Goal: Task Accomplishment & Management: Use online tool/utility

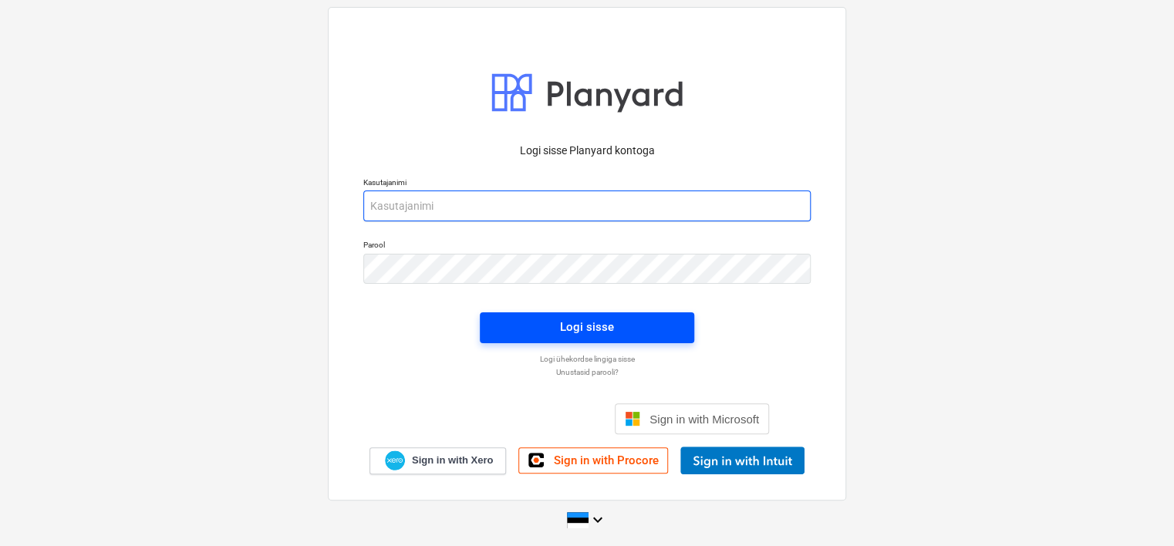
type input "[EMAIL_ADDRESS][DOMAIN_NAME]"
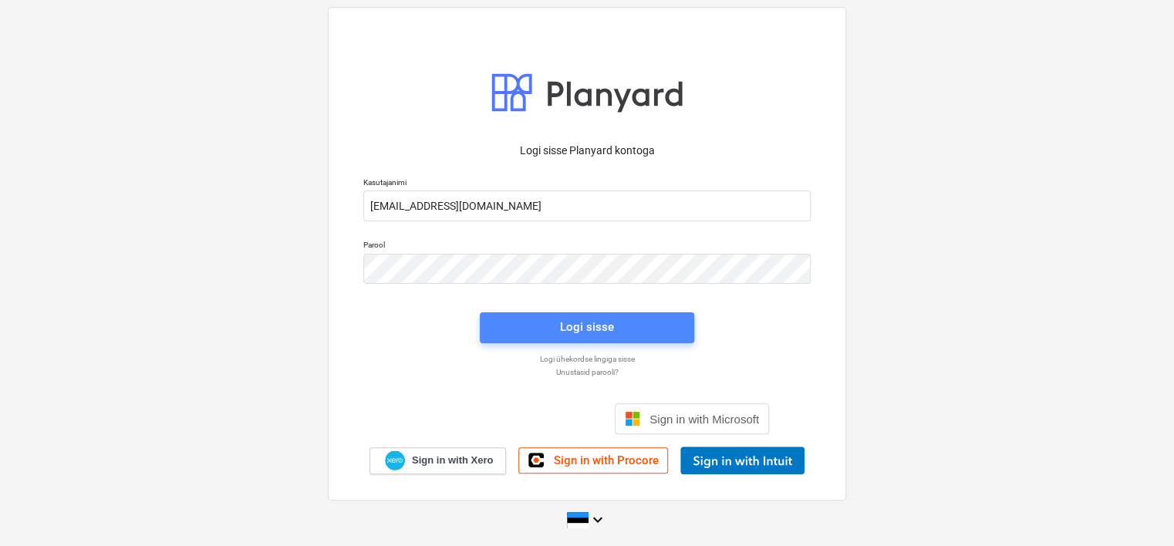
click at [522, 329] on span "Logi sisse" at bounding box center [586, 327] width 177 height 20
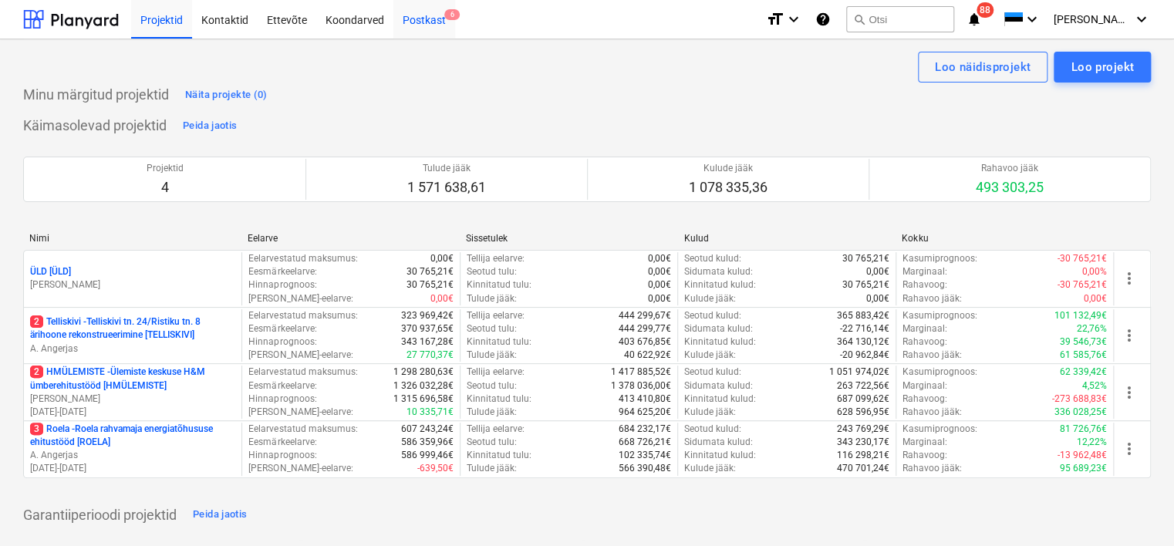
click at [417, 25] on div "Postkast 6" at bounding box center [424, 18] width 62 height 39
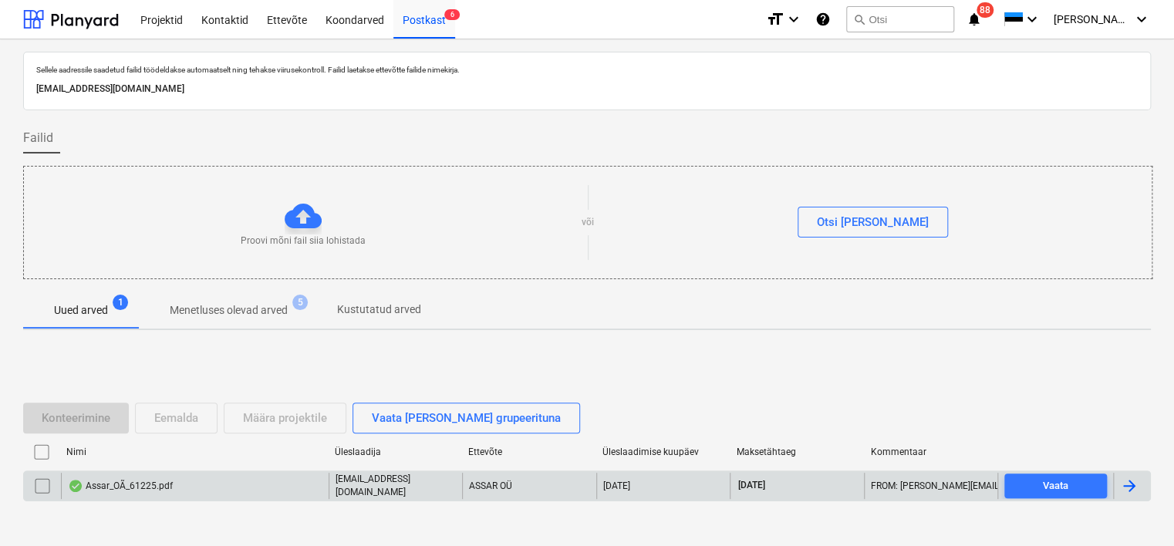
click at [194, 486] on div "Assar_OÃ_61225.pdf" at bounding box center [195, 486] width 268 height 26
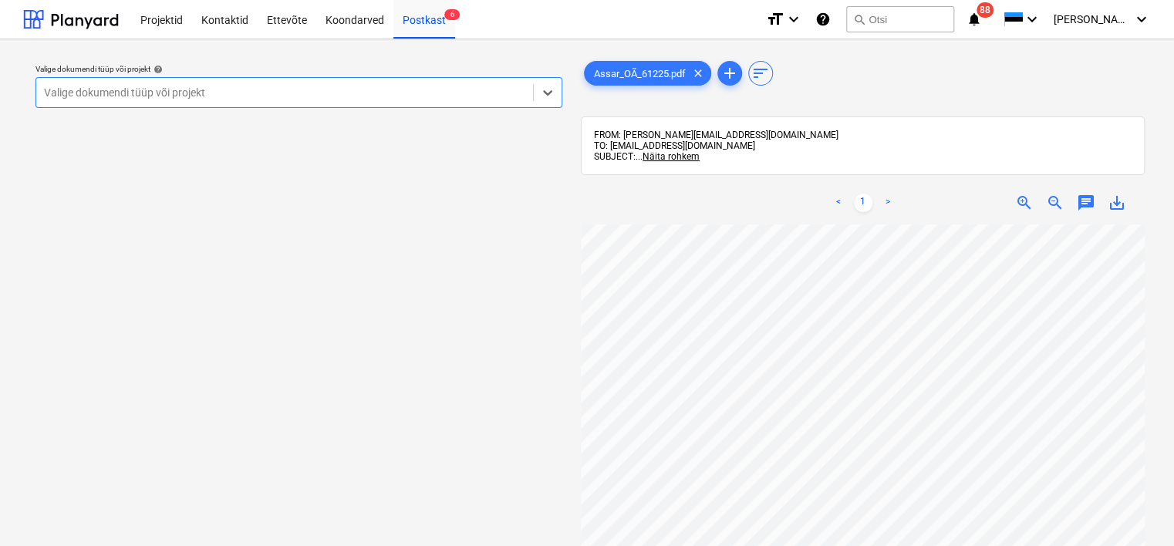
click at [345, 99] on div at bounding box center [284, 92] width 481 height 15
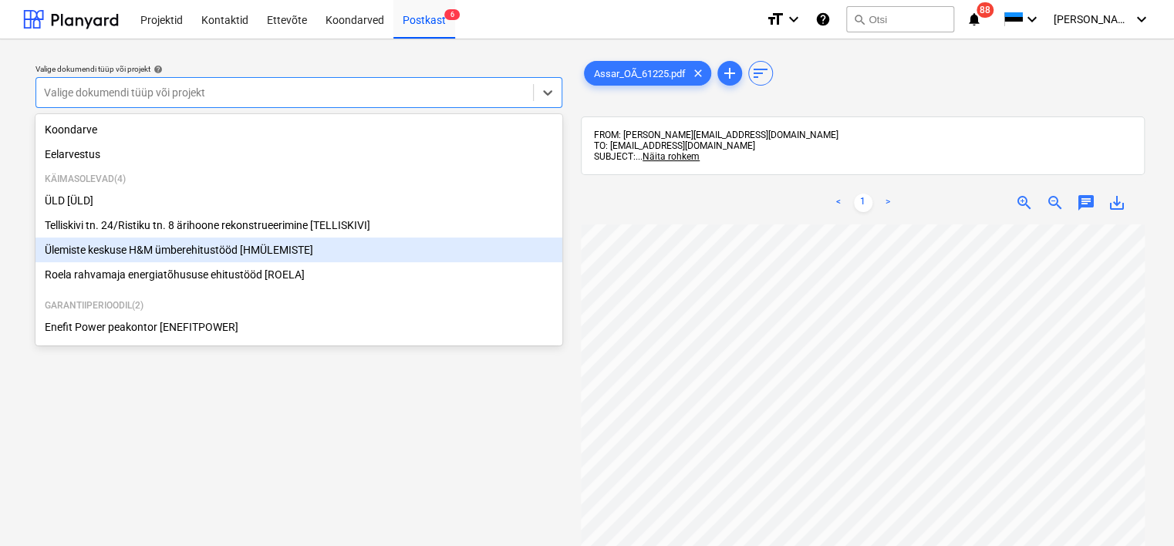
click at [222, 251] on div "Ülemiste keskuse H&M ümberehitustööd [HMÜLEMISTE]" at bounding box center [298, 250] width 527 height 25
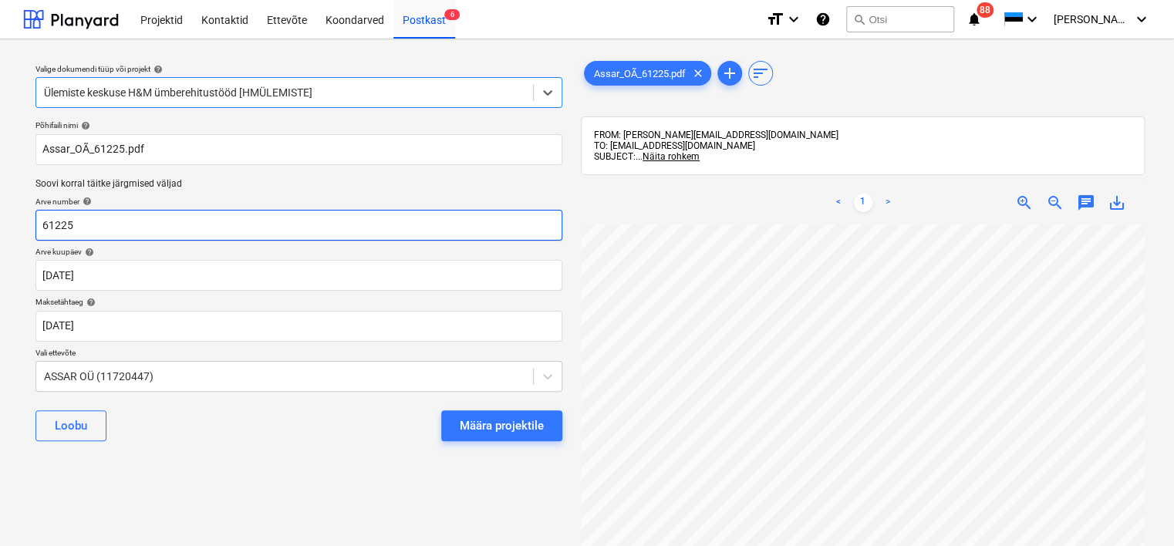
scroll to position [0, 133]
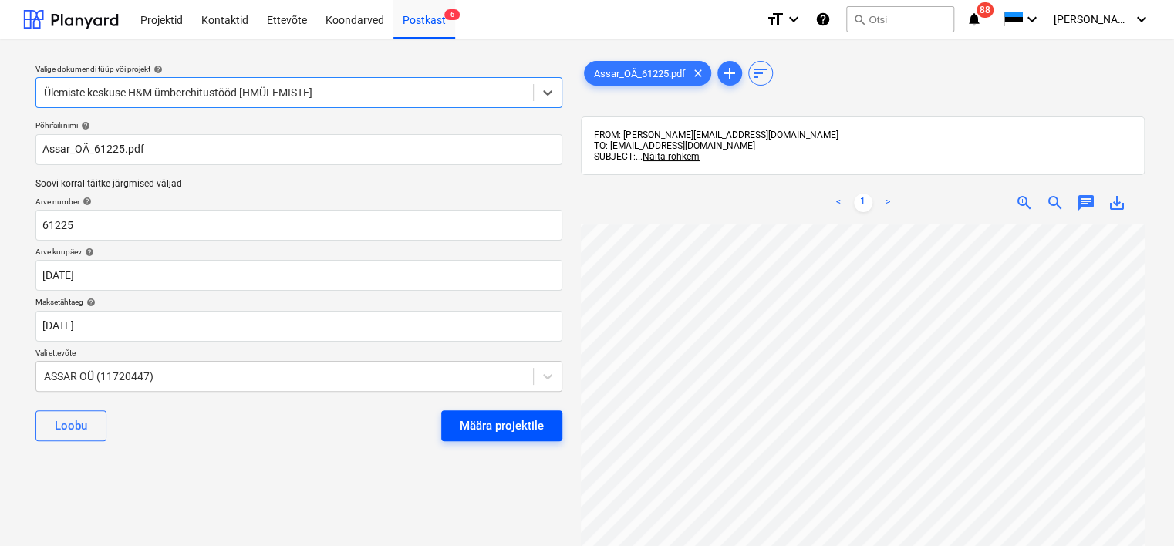
click at [517, 420] on div "Määra projektile" at bounding box center [502, 426] width 84 height 20
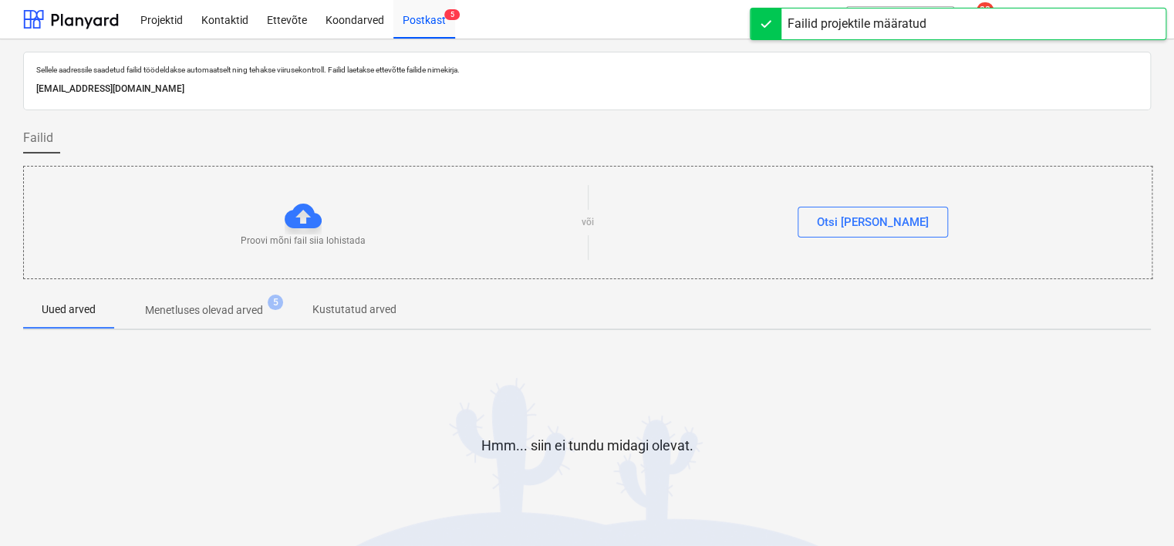
click at [231, 92] on p "[EMAIL_ADDRESS][DOMAIN_NAME]" at bounding box center [587, 89] width 1102 height 16
copy p "[EMAIL_ADDRESS][DOMAIN_NAME]"
